Goal: Task Accomplishment & Management: Manage account settings

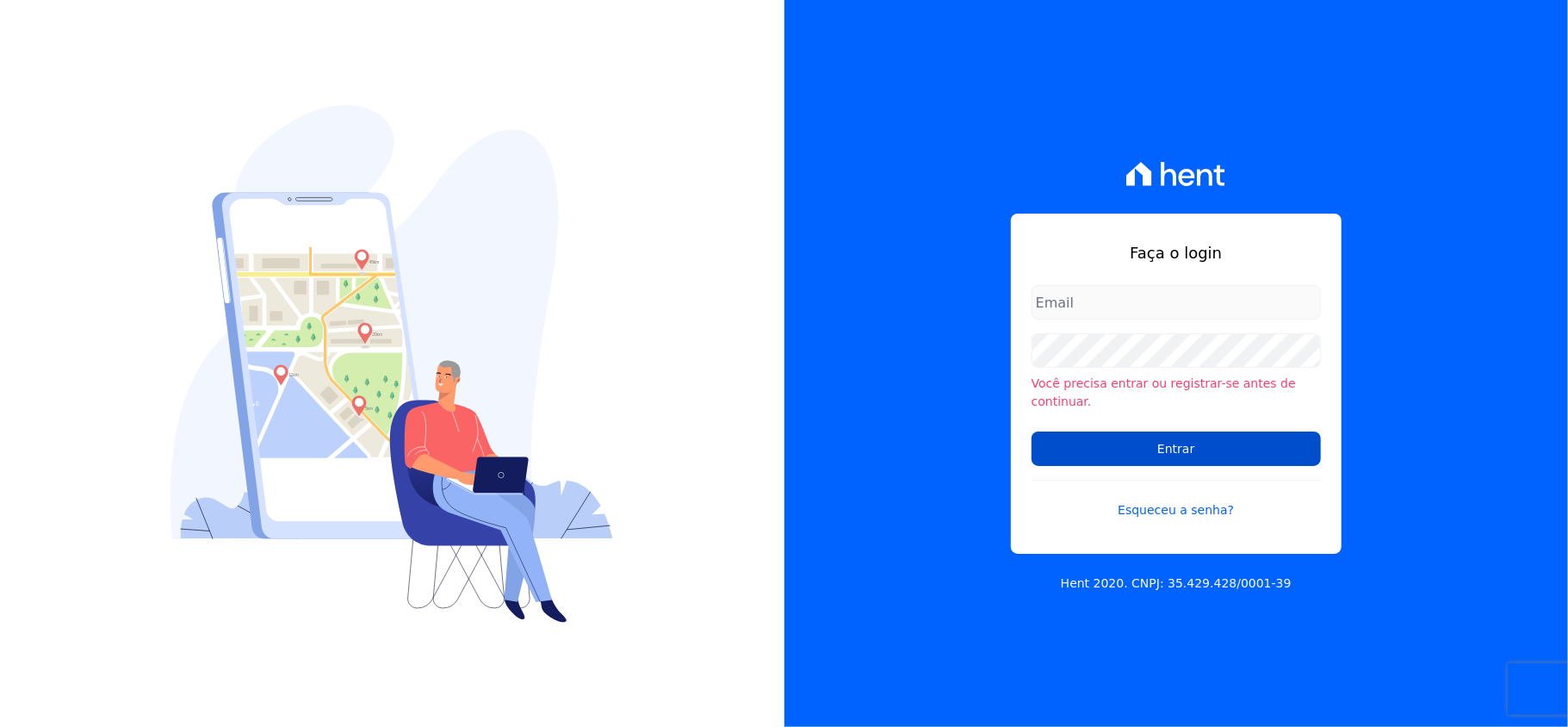
type input "[EMAIL_ADDRESS][DOMAIN_NAME]"
click at [1244, 431] on input "Entrar" at bounding box center [1176, 449] width 290 height 34
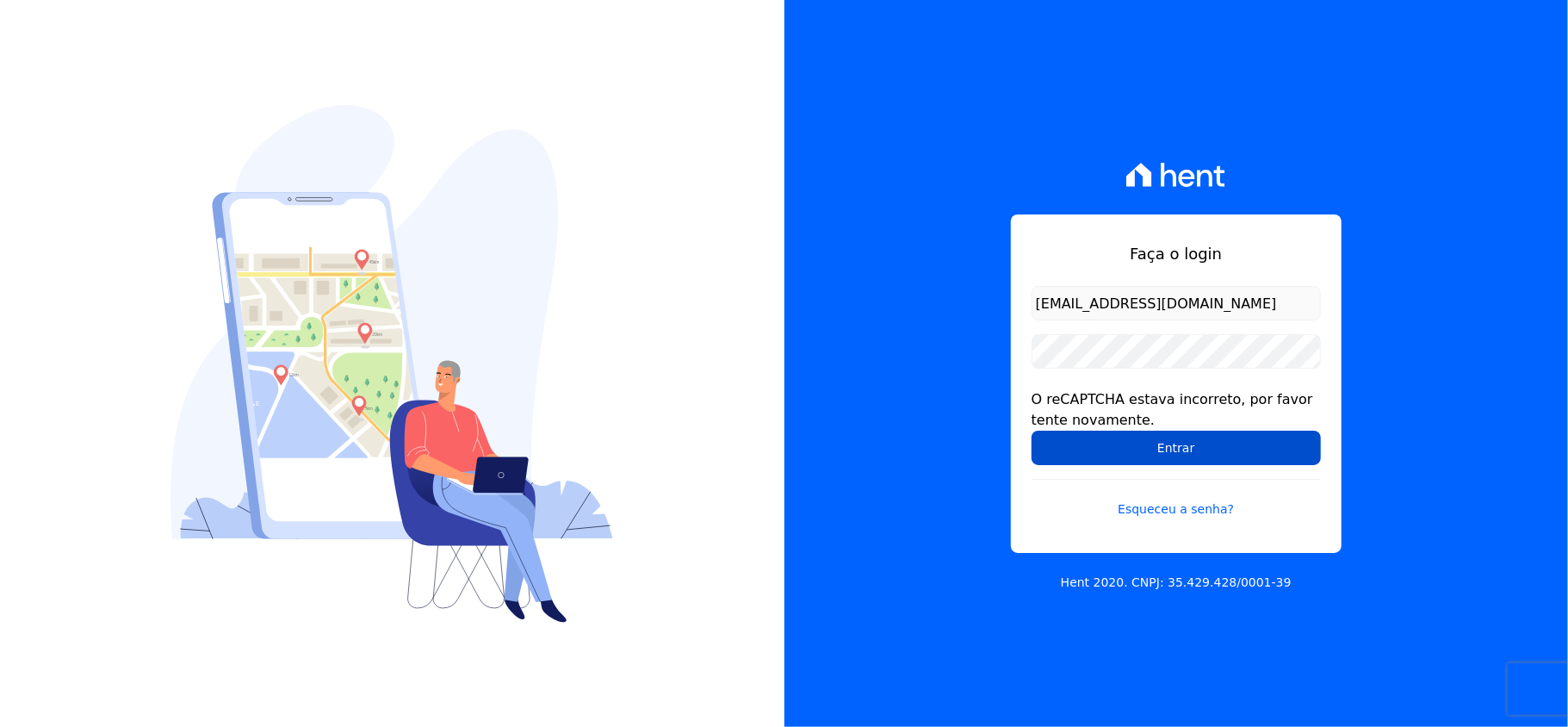
click at [1189, 443] on input "Entrar" at bounding box center [1176, 448] width 290 height 34
drag, startPoint x: 862, startPoint y: 420, endPoint x: 893, endPoint y: 420, distance: 31.0
click at [862, 420] on div "Faça o login [EMAIL_ADDRESS][DOMAIN_NAME] O reCAPTCHA estava incorreto, por fav…" at bounding box center [1177, 363] width 784 height 727
click at [1106, 455] on input "Entrar" at bounding box center [1176, 448] width 290 height 34
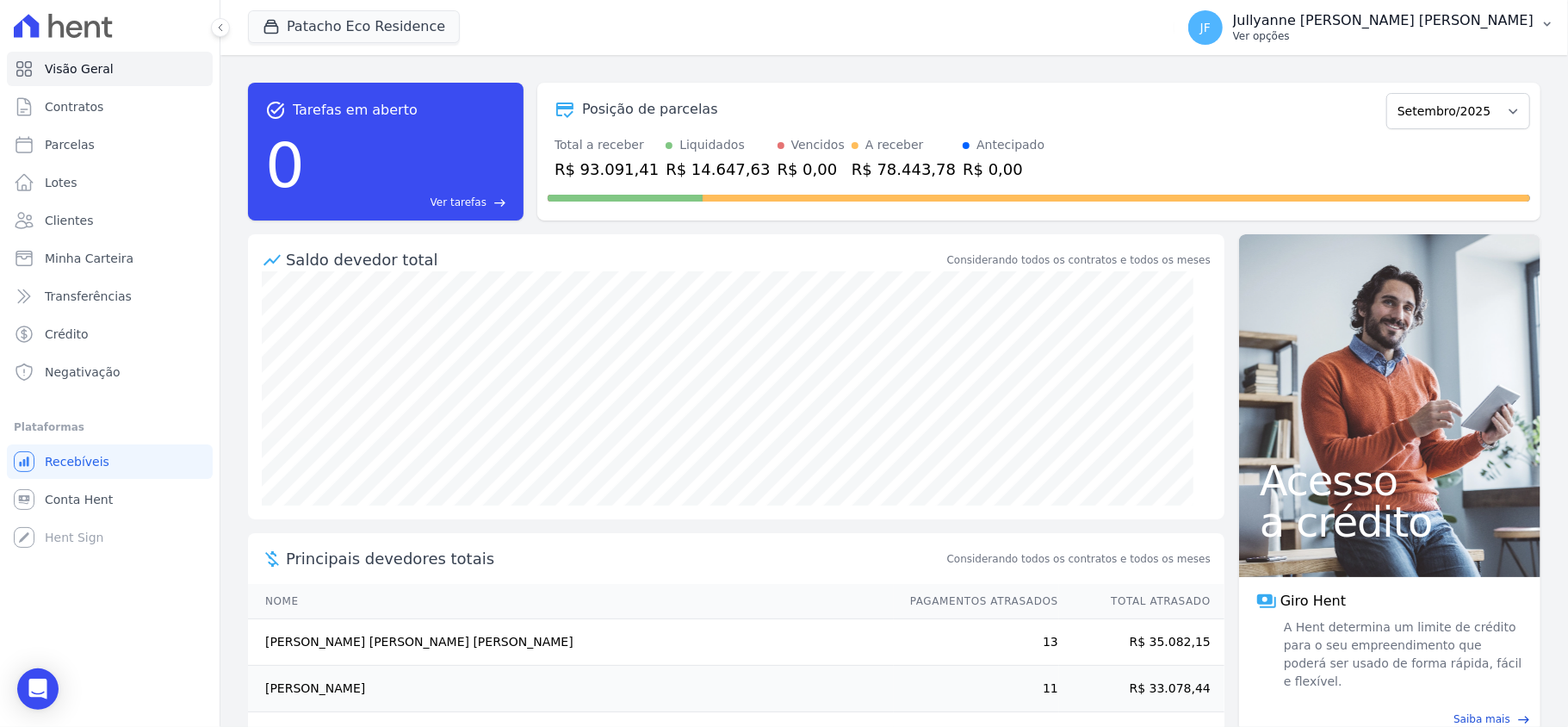
click at [1478, 46] on button "JF Jullyanne [PERSON_NAME] [PERSON_NAME] Ver opções" at bounding box center [1371, 28] width 393 height 48
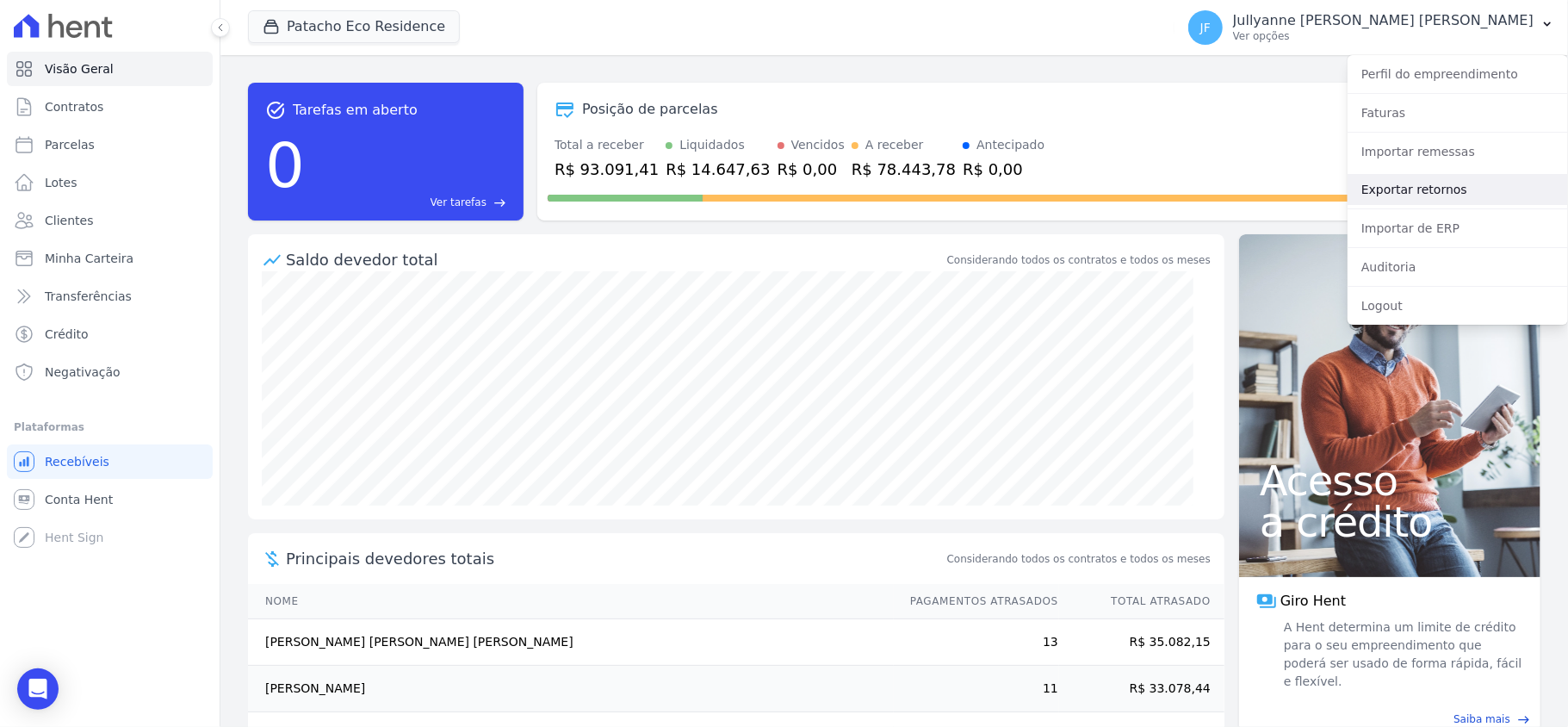
click at [1436, 182] on link "Exportar retornos" at bounding box center [1458, 189] width 220 height 31
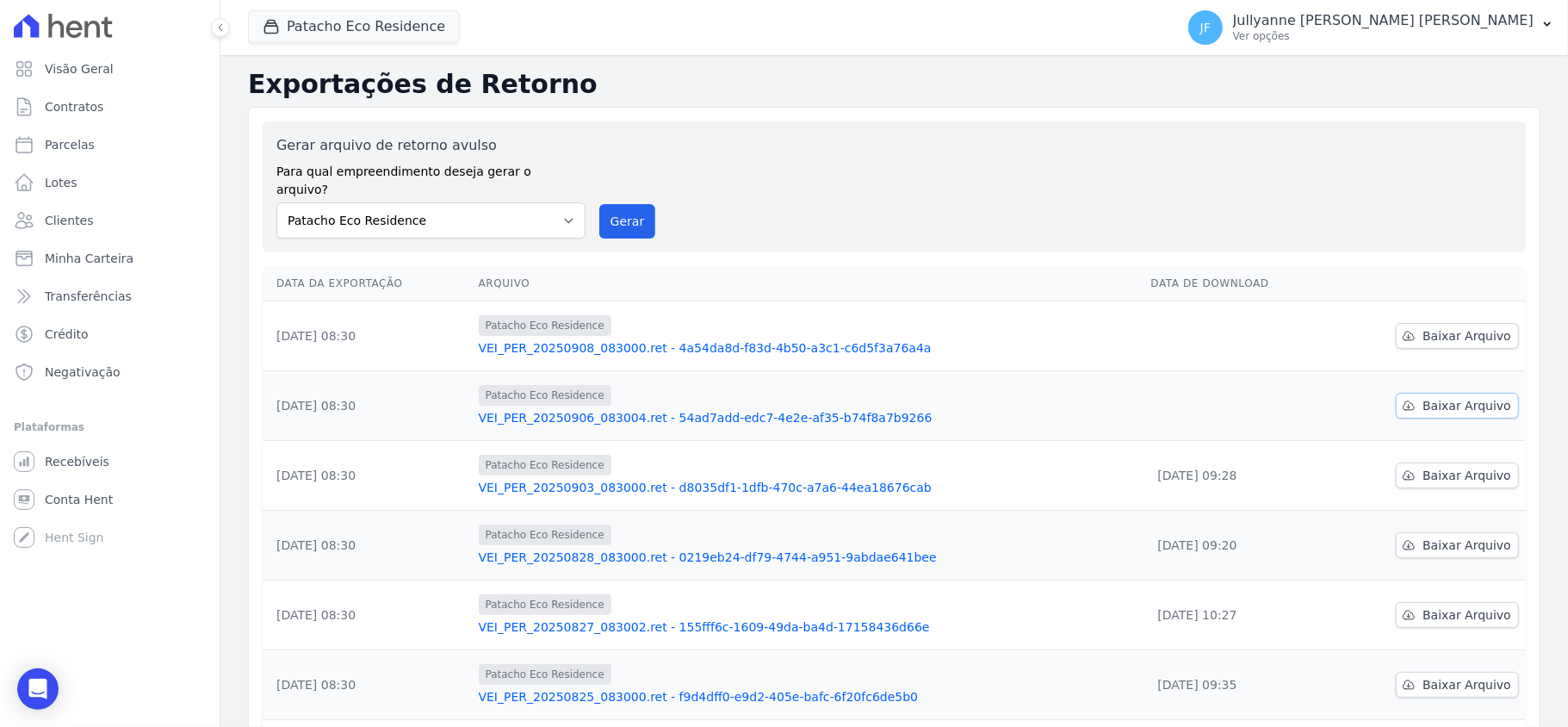
click at [1444, 397] on span "Baixar Arquivo" at bounding box center [1466, 406] width 88 height 17
click at [1436, 328] on span "Baixar Arquivo" at bounding box center [1466, 336] width 88 height 17
click at [73, 326] on span "Crédito" at bounding box center [66, 335] width 44 height 17
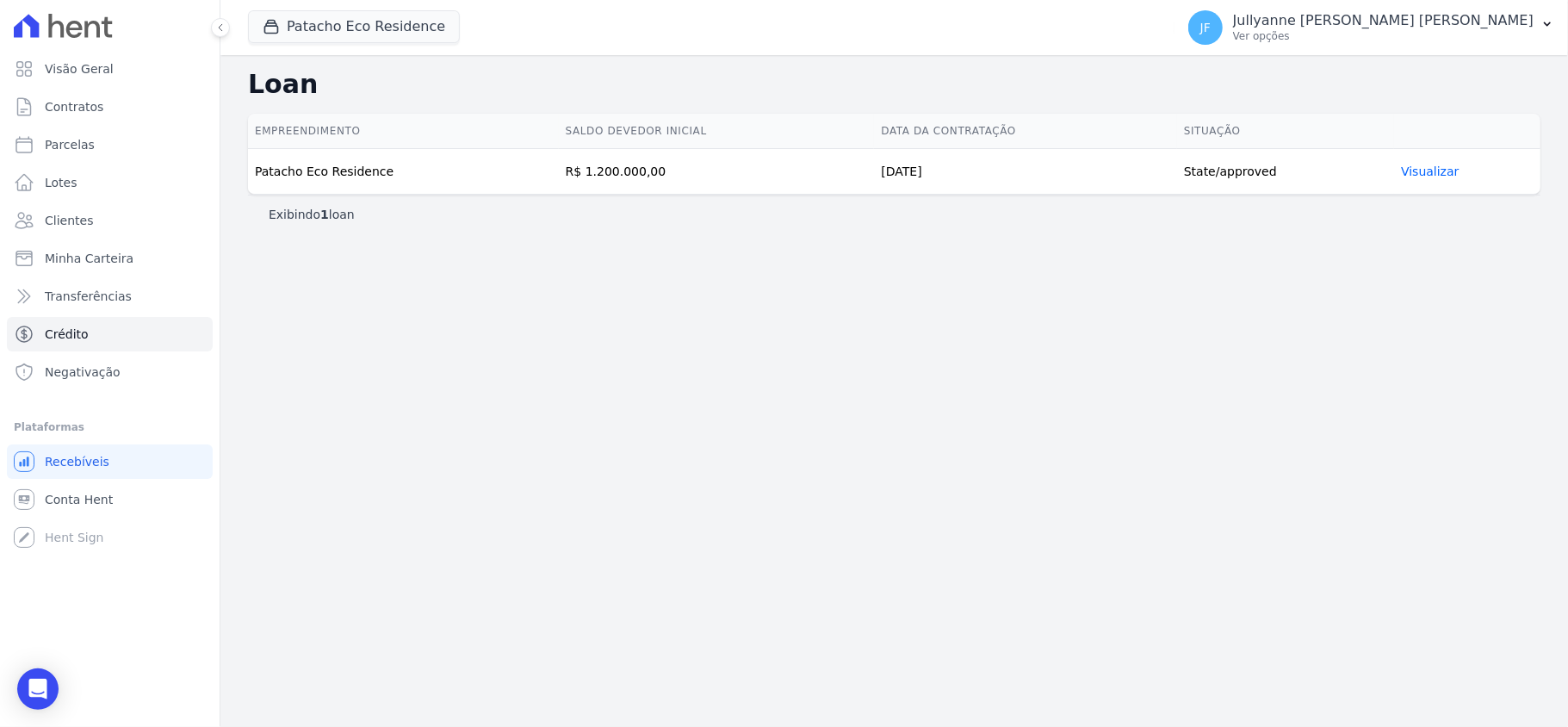
click at [1424, 172] on link "Visualizar" at bounding box center [1429, 171] width 58 height 14
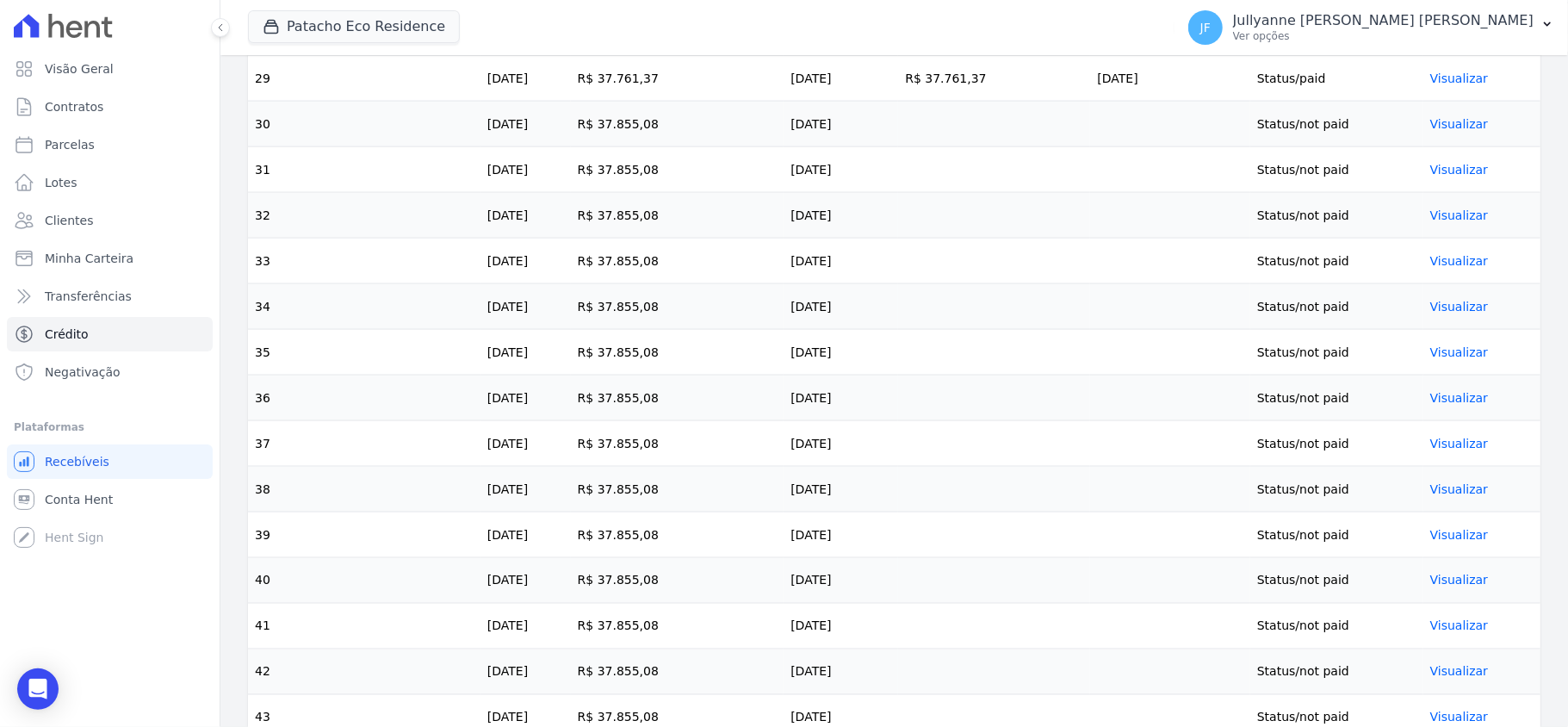
scroll to position [1723, 0]
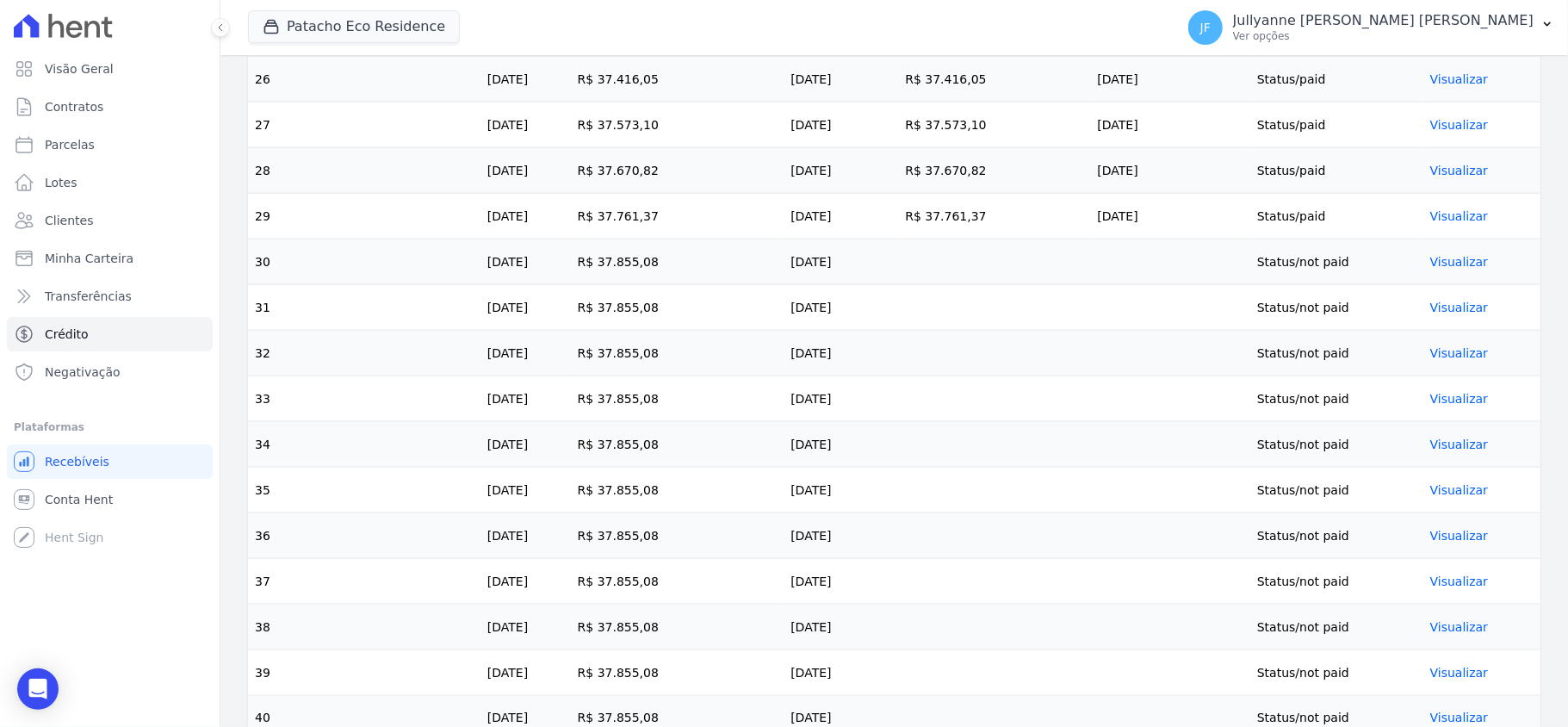
click at [1455, 269] on link "Visualizar" at bounding box center [1459, 261] width 58 height 14
click at [1440, 269] on link "Visualizar" at bounding box center [1459, 261] width 58 height 14
click at [1462, 269] on link "Visualizar" at bounding box center [1459, 261] width 58 height 14
